Goal: Transaction & Acquisition: Purchase product/service

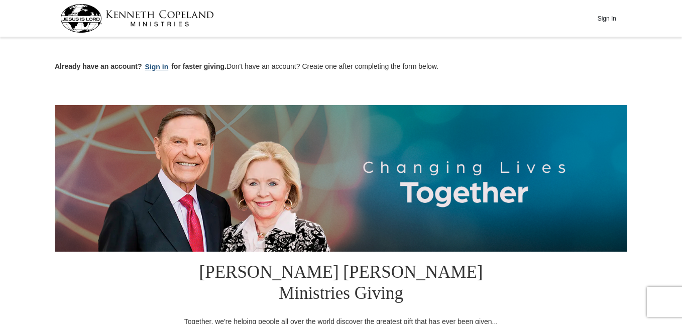
click at [152, 64] on button "Sign in" at bounding box center [157, 67] width 30 height 12
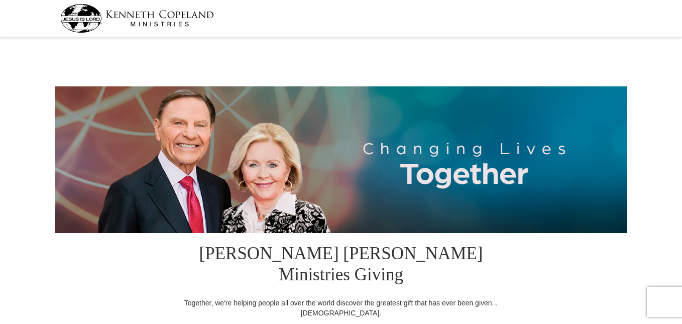
select select "AL"
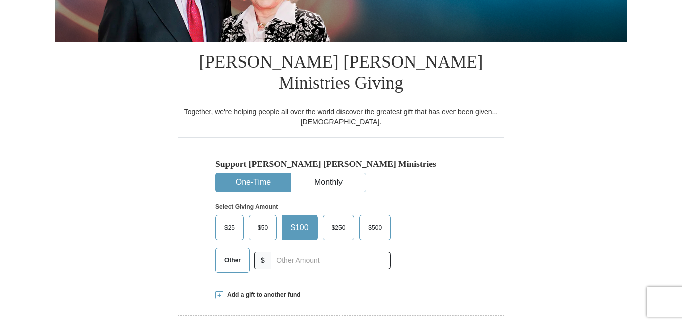
scroll to position [302, 0]
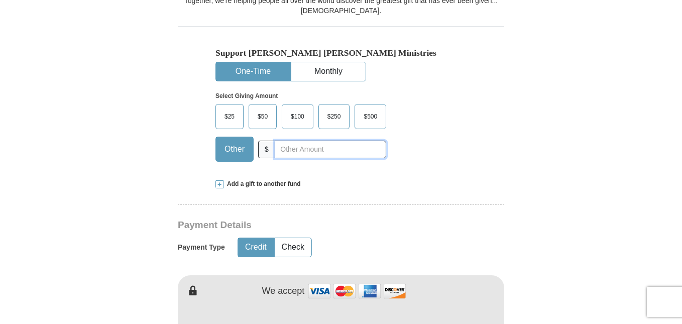
click at [346, 141] on input "text" at bounding box center [330, 150] width 111 height 18
type input "380.00"
click at [300, 238] on button "Check" at bounding box center [293, 247] width 37 height 19
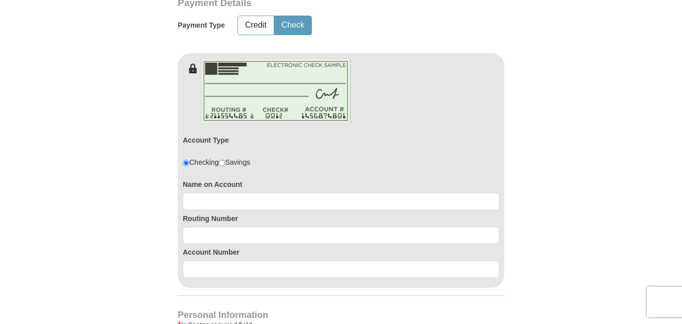
scroll to position [526, 0]
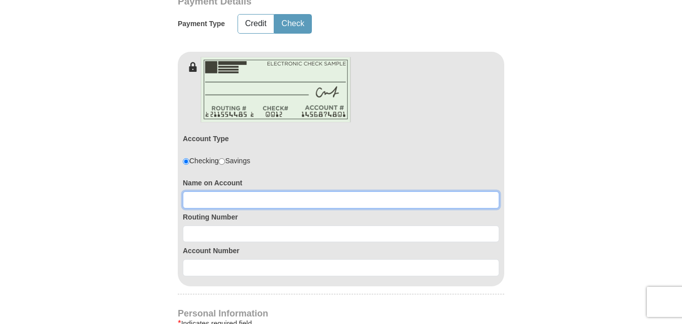
click at [272, 191] on input at bounding box center [341, 199] width 316 height 17
type input "[PERSON_NAME]"
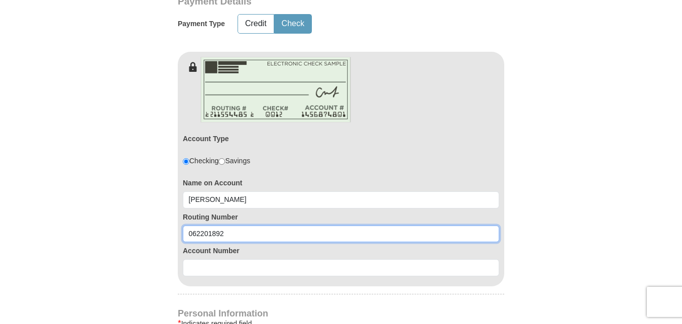
type input "062201892"
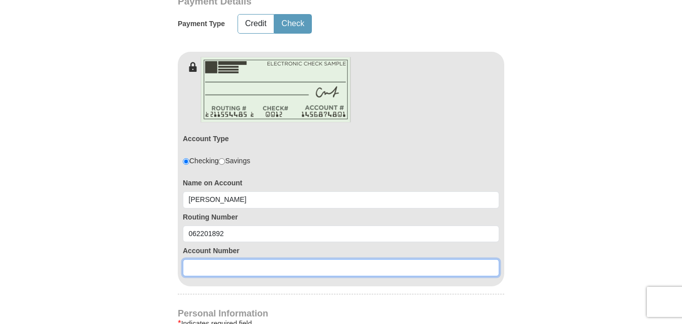
click at [272, 259] on input at bounding box center [341, 267] width 316 height 17
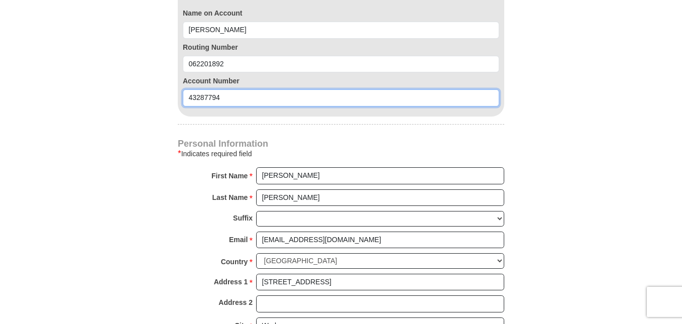
scroll to position [694, 0]
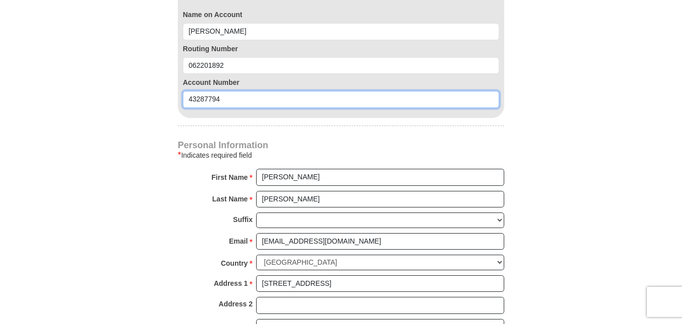
type input "43287794"
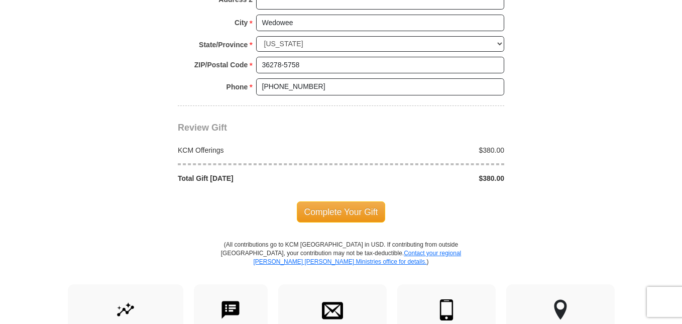
scroll to position [1010, 0]
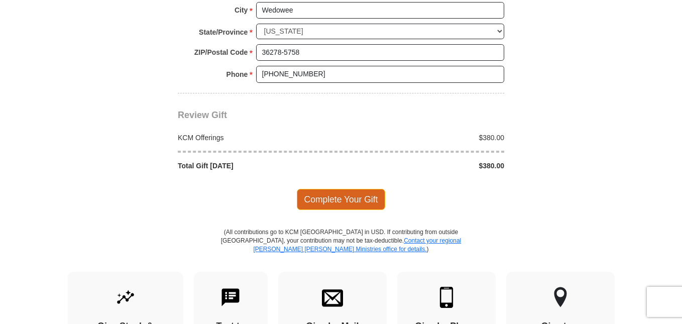
click at [352, 189] on span "Complete Your Gift" at bounding box center [341, 199] width 89 height 21
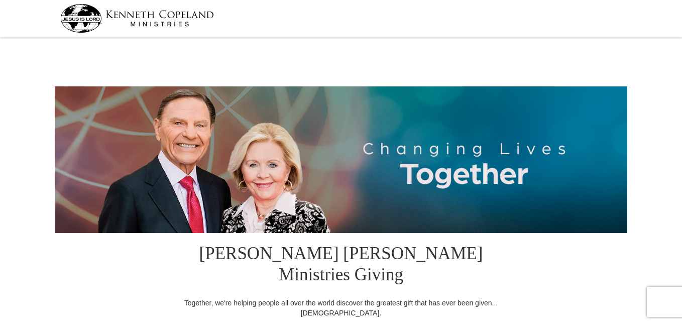
select select "AL"
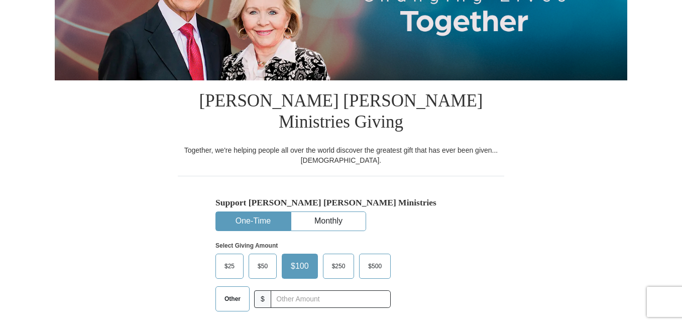
scroll to position [269, 0]
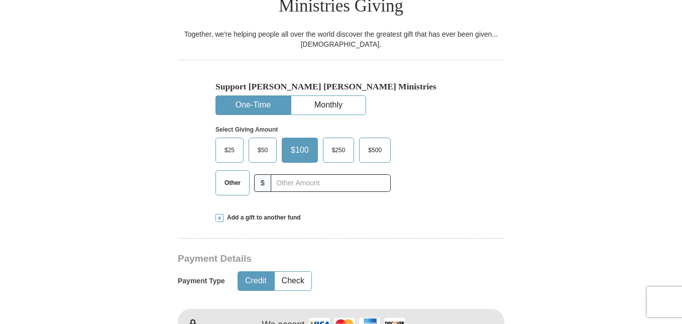
drag, startPoint x: 685, startPoint y: 23, endPoint x: 685, endPoint y: 74, distance: 51.2
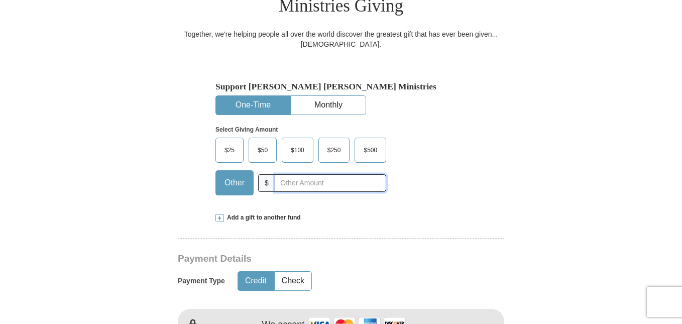
click at [329, 174] on input "text" at bounding box center [330, 183] width 111 height 18
type input "60.00"
click at [296, 272] on button "Check" at bounding box center [293, 281] width 37 height 19
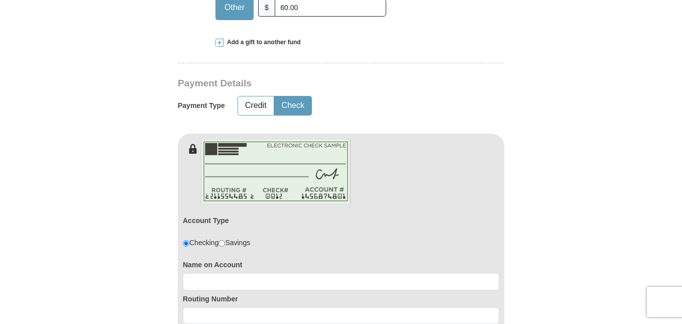
scroll to position [463, 0]
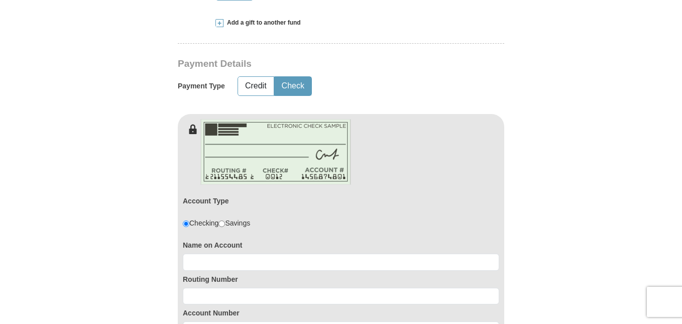
click at [296, 274] on label "Routing Number" at bounding box center [341, 279] width 316 height 10
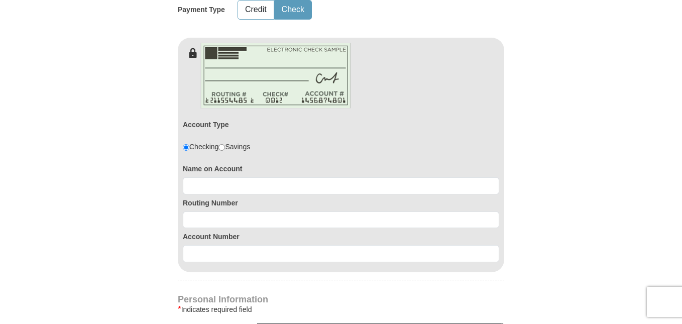
scroll to position [550, 0]
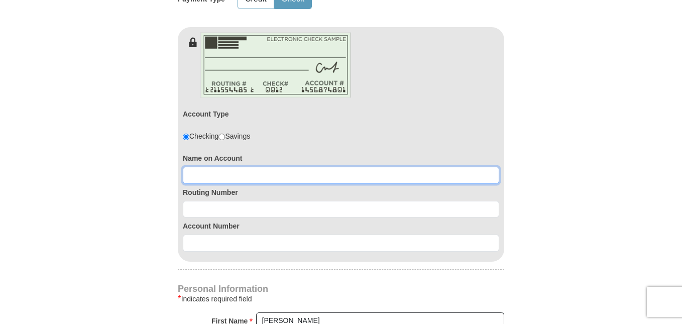
click at [270, 167] on input at bounding box center [341, 175] width 316 height 17
type input "Michelle Avery"
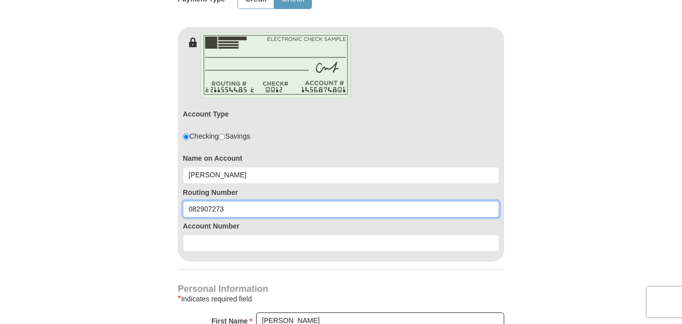
type input "082907273"
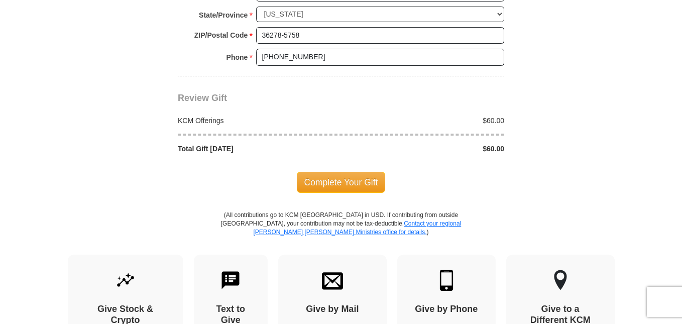
scroll to position [1031, 0]
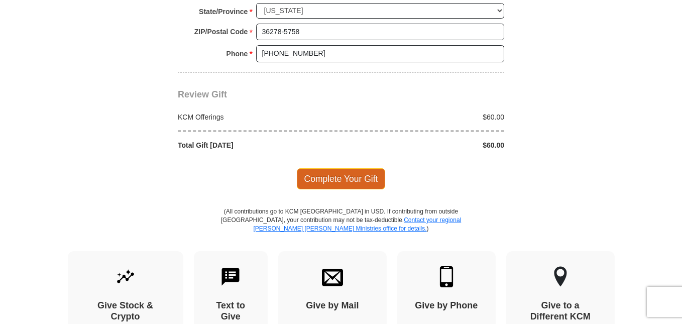
type input "8620083937"
click at [352, 168] on span "Complete Your Gift" at bounding box center [341, 178] width 89 height 21
